Goal: Task Accomplishment & Management: Manage account settings

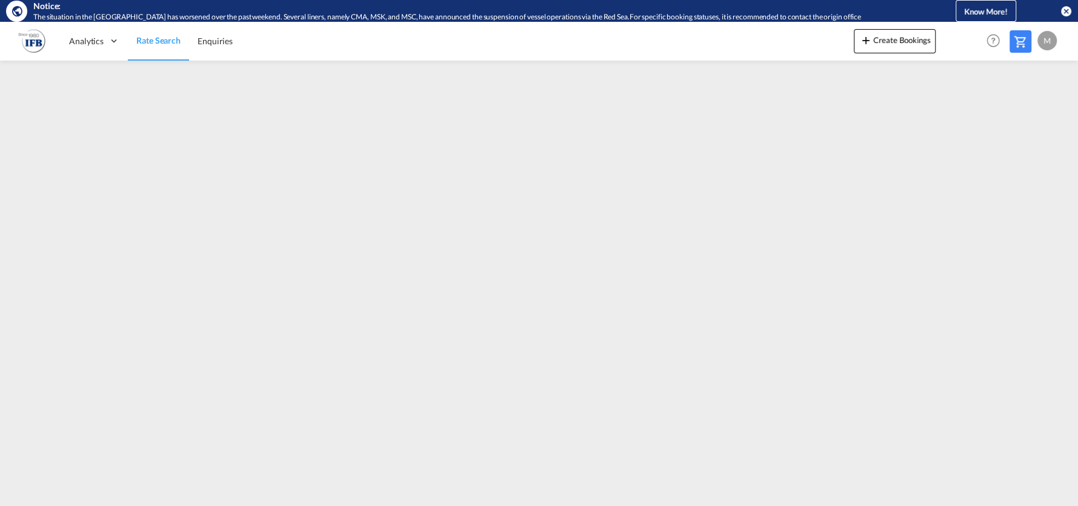
click at [1063, 11] on md-icon "icon-close-circle" at bounding box center [1066, 11] width 12 height 12
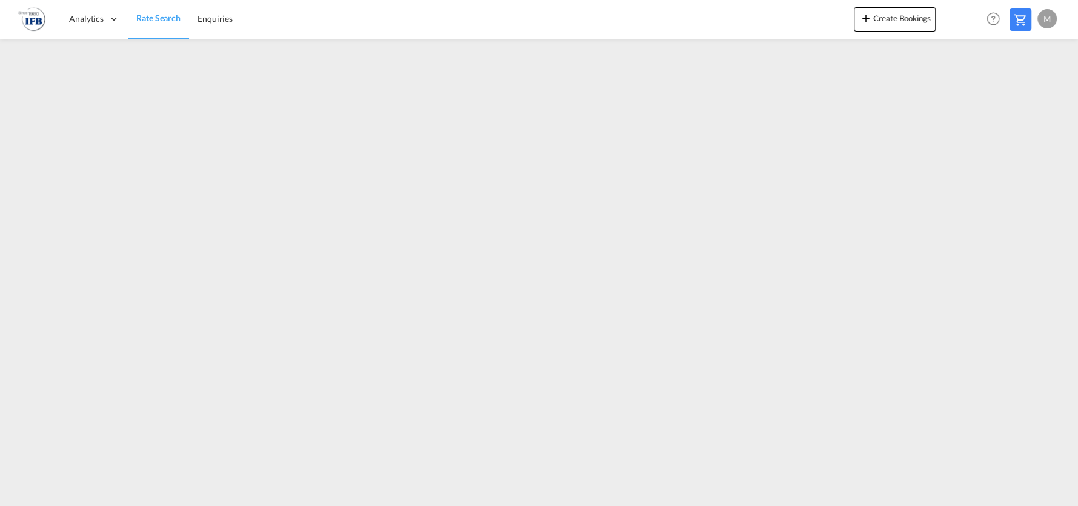
click at [1044, 16] on div "M" at bounding box center [1047, 18] width 19 height 19
click at [1029, 93] on button "Logout" at bounding box center [1033, 93] width 79 height 24
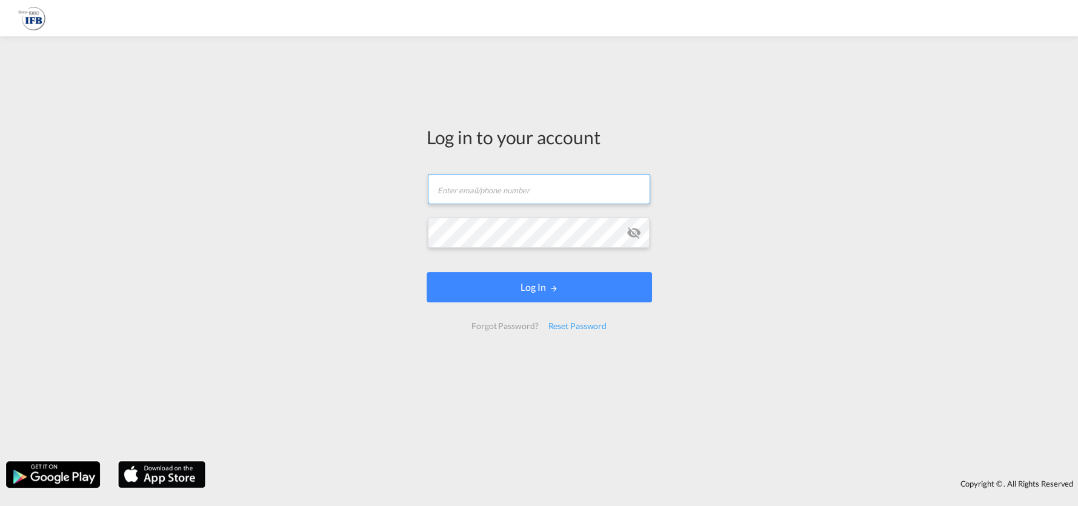
type input "marius.hartz@ifb-bremen.de"
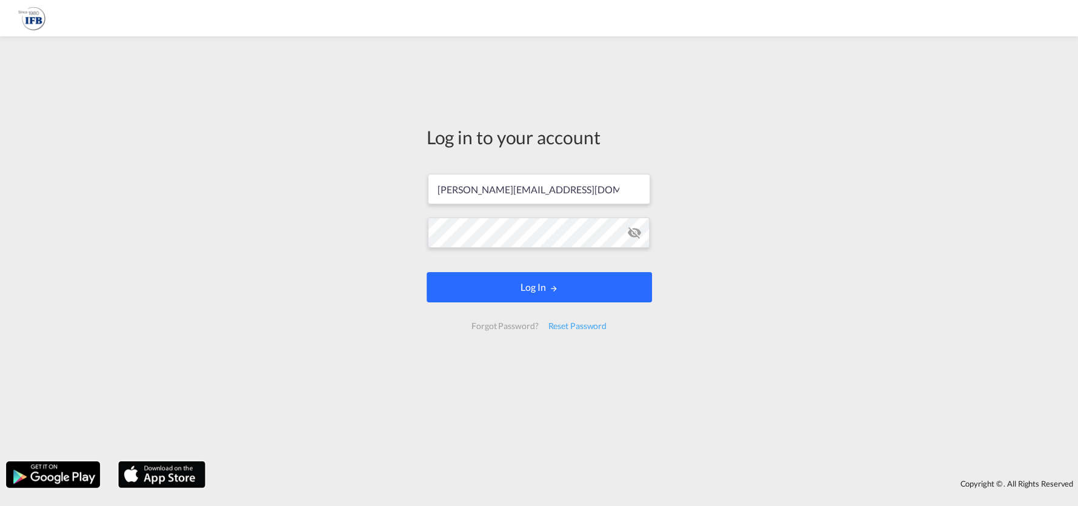
click at [541, 293] on button "Log In" at bounding box center [539, 287] width 225 height 30
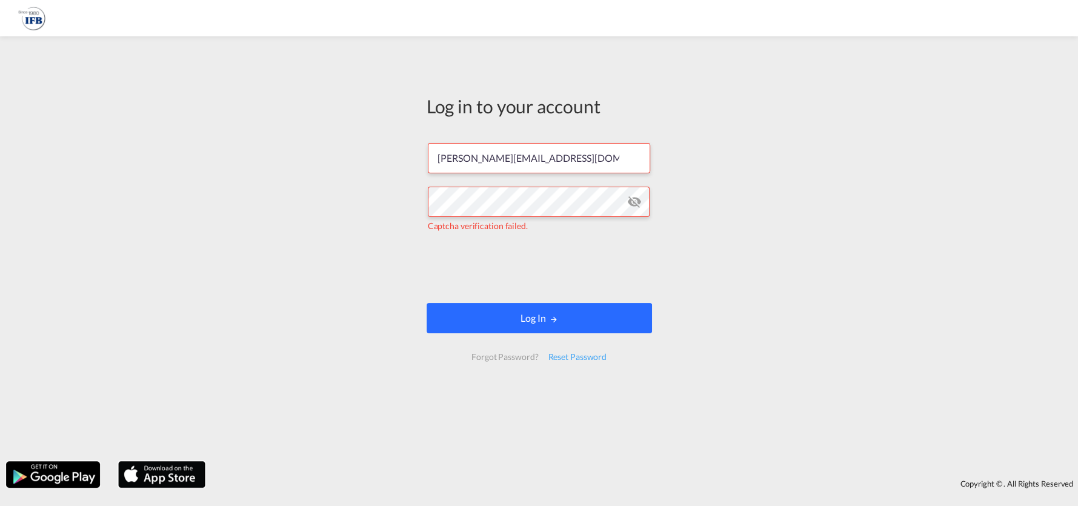
click at [523, 318] on button "Log In" at bounding box center [539, 318] width 225 height 30
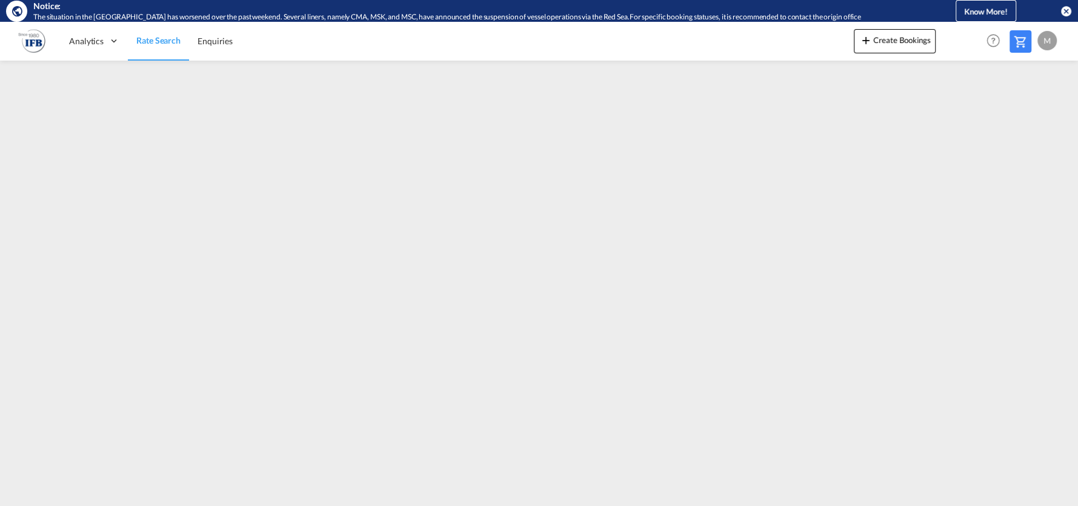
click at [1061, 11] on md-icon "icon-close-circle" at bounding box center [1066, 11] width 12 height 12
